Goal: Transaction & Acquisition: Subscribe to service/newsletter

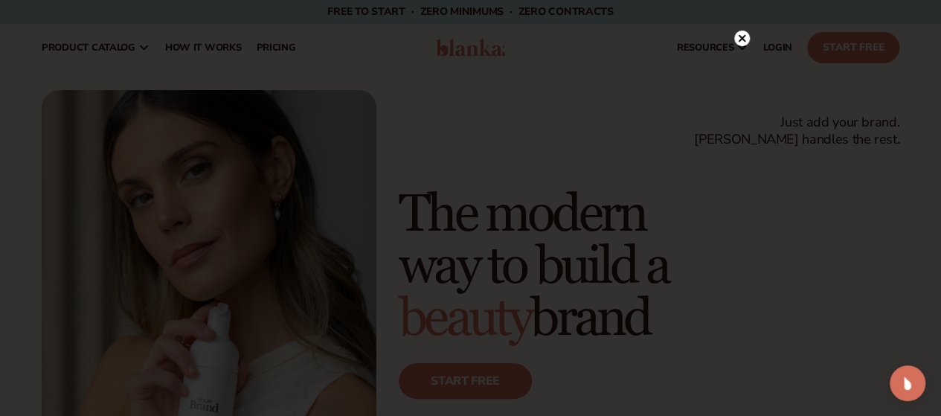
click at [742, 36] on circle at bounding box center [742, 39] width 16 height 16
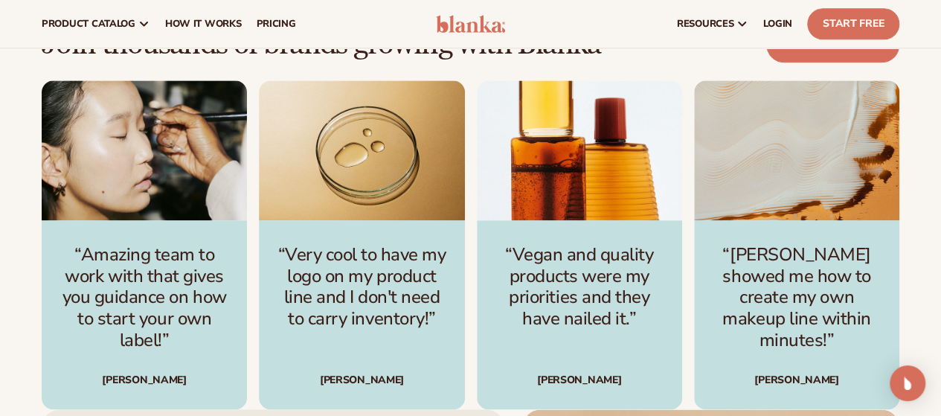
scroll to position [3631, 0]
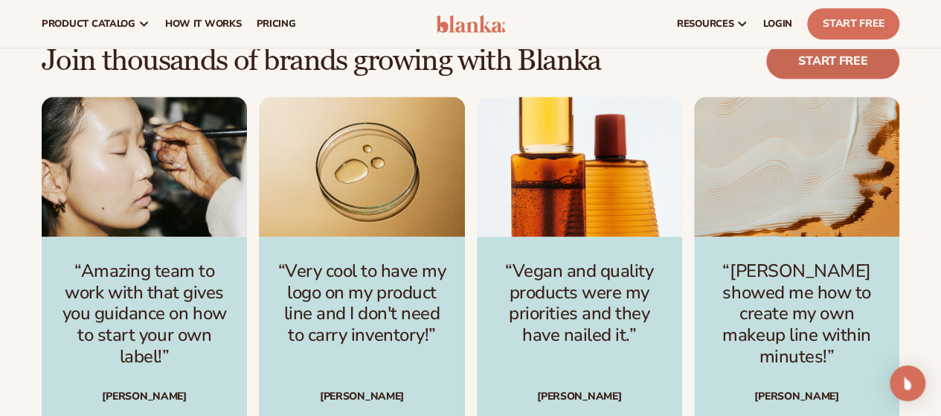
click at [800, 79] on link "Start free" at bounding box center [832, 61] width 133 height 36
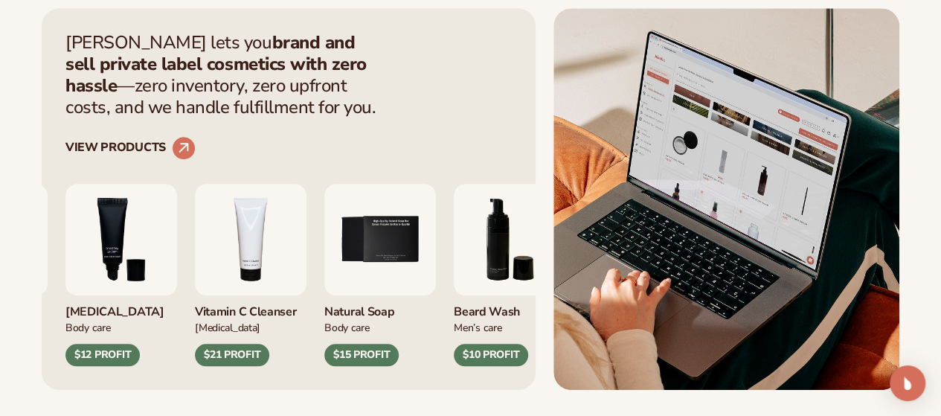
scroll to position [0, 0]
